Goal: Find specific page/section: Find specific page/section

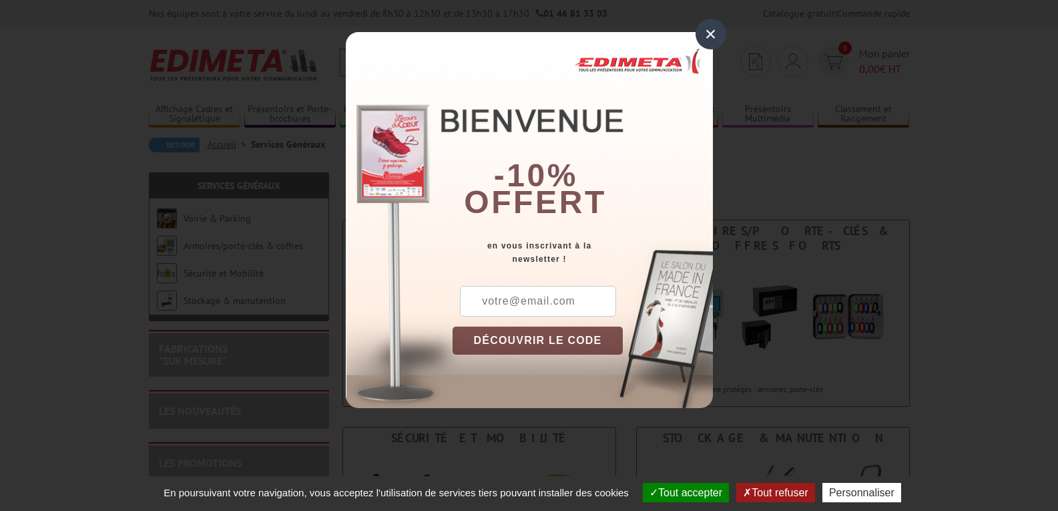
click at [706, 35] on div "×" at bounding box center [711, 34] width 31 height 31
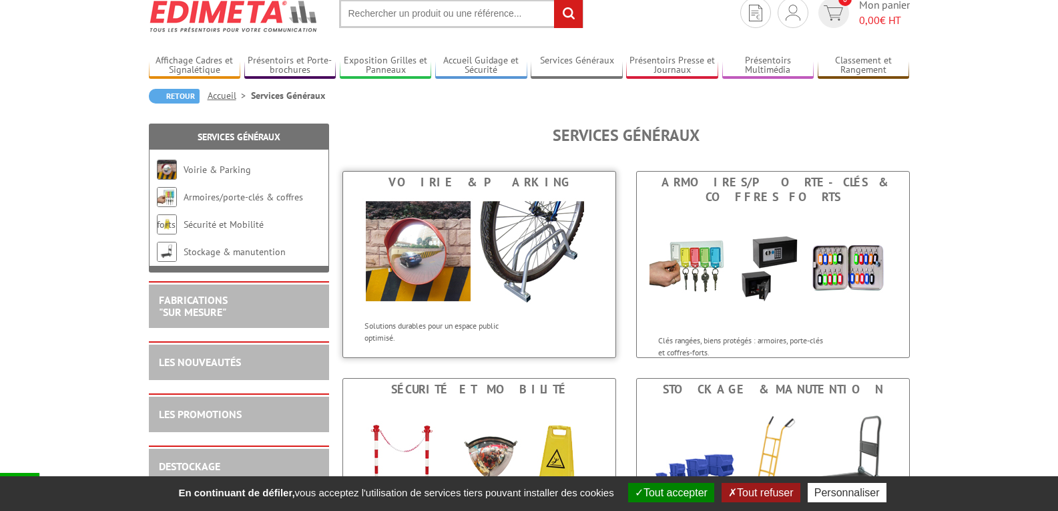
scroll to position [45, 0]
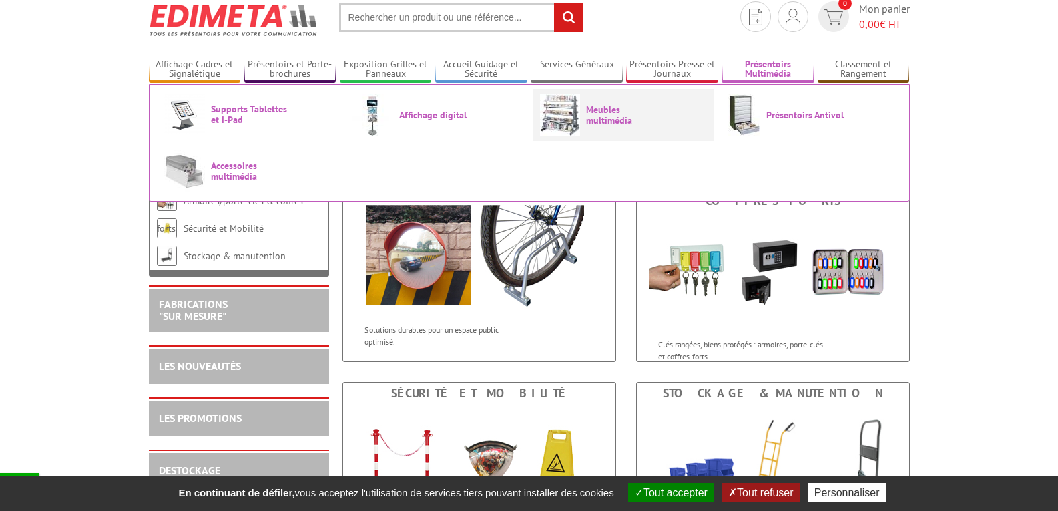
click at [688, 119] on link "Meubles multimédia" at bounding box center [623, 114] width 167 height 41
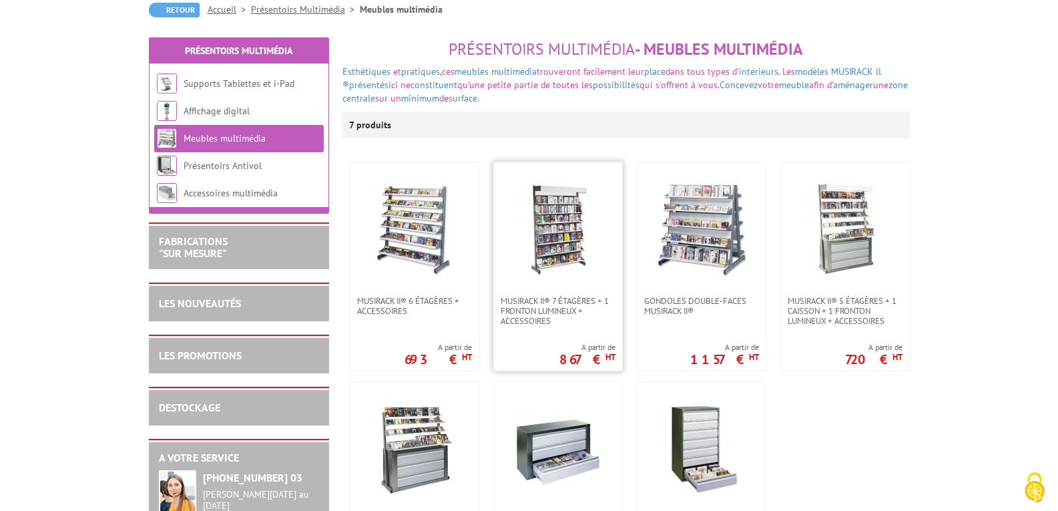
scroll to position [67, 0]
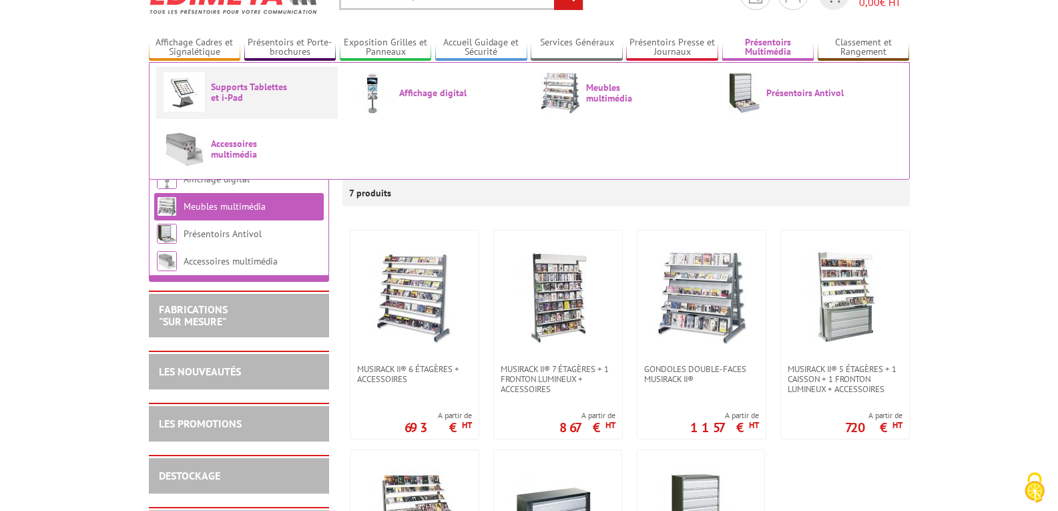
click at [282, 101] on span "Supports Tablettes et i-Pad" at bounding box center [251, 91] width 80 height 21
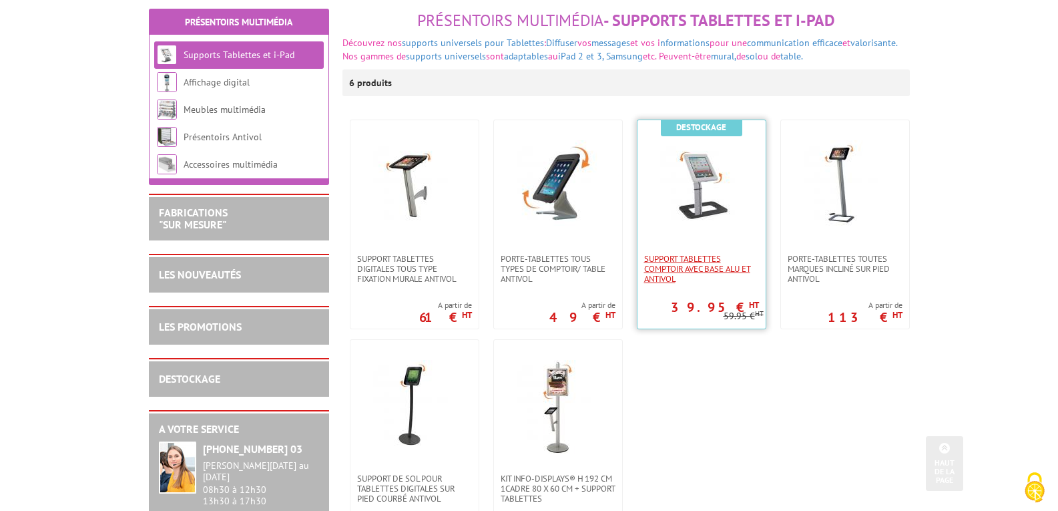
scroll to position [112, 0]
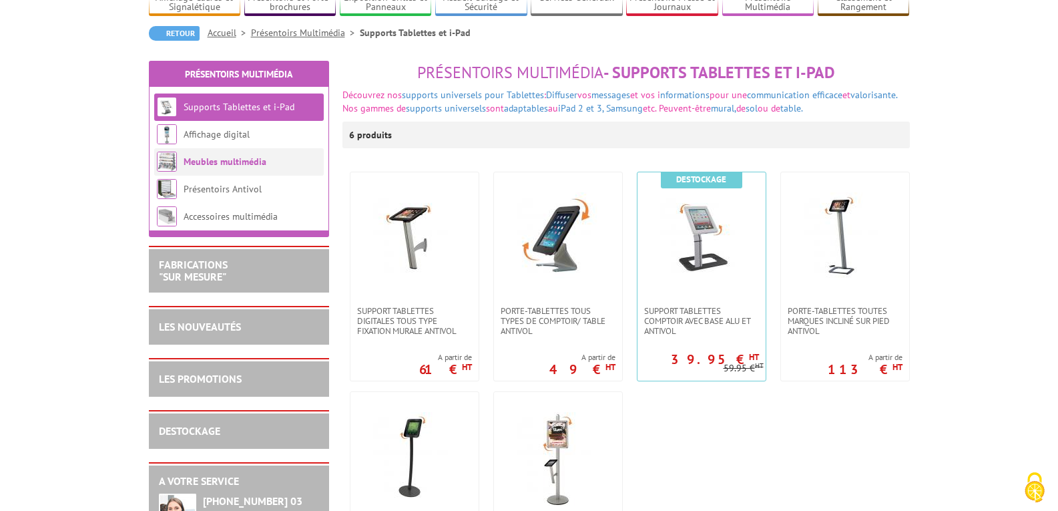
click at [205, 168] on li "Meubles multimédia" at bounding box center [239, 161] width 170 height 27
click at [214, 278] on link "FABRICATIONS "Sur Mesure"" at bounding box center [193, 270] width 69 height 25
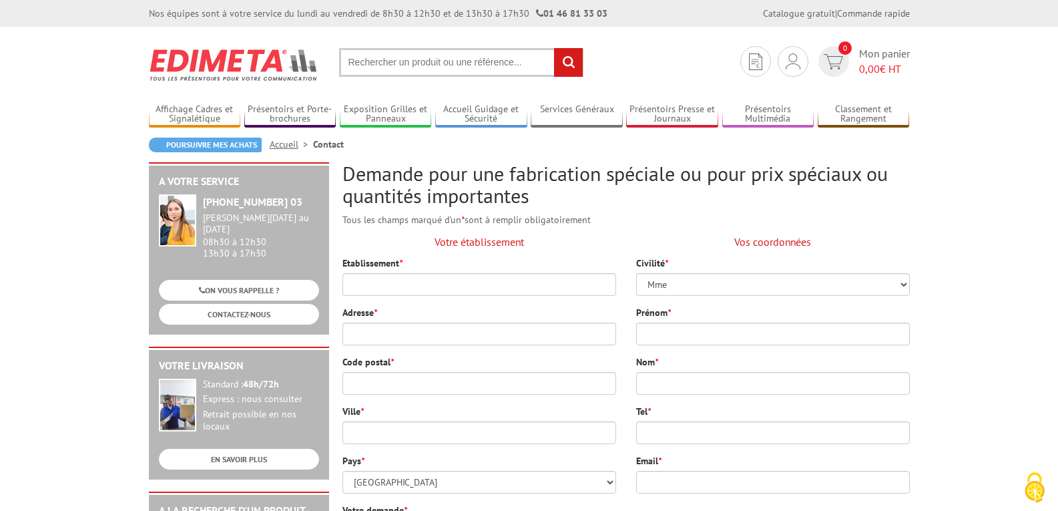
click at [392, 67] on input "text" at bounding box center [461, 62] width 244 height 29
